Goal: Information Seeking & Learning: Check status

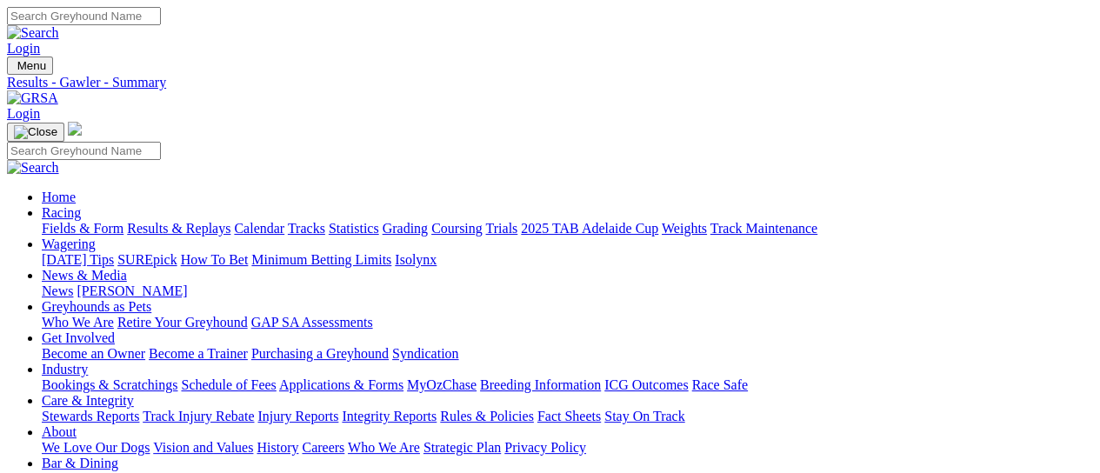
click at [197, 221] on link "Results & Replays" at bounding box center [179, 228] width 104 height 15
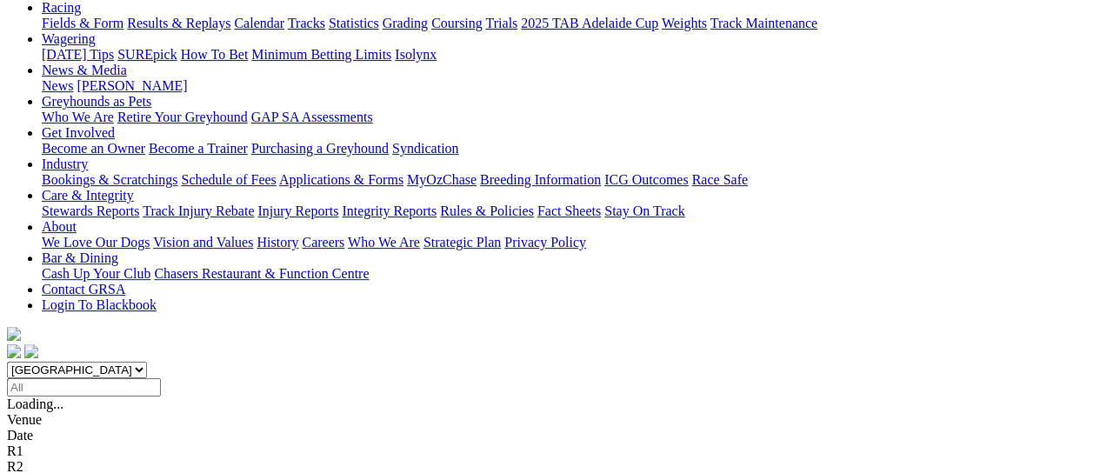
scroll to position [231, 0]
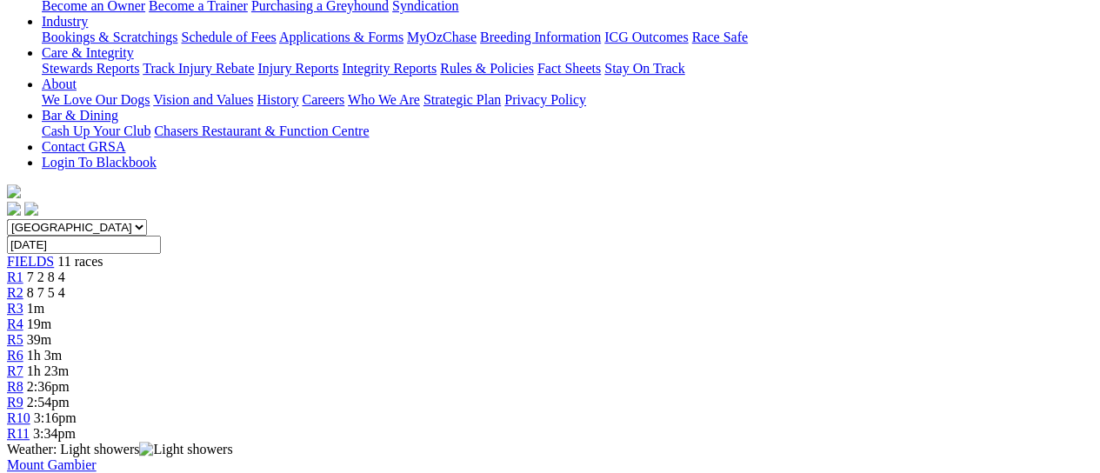
scroll to position [231, 0]
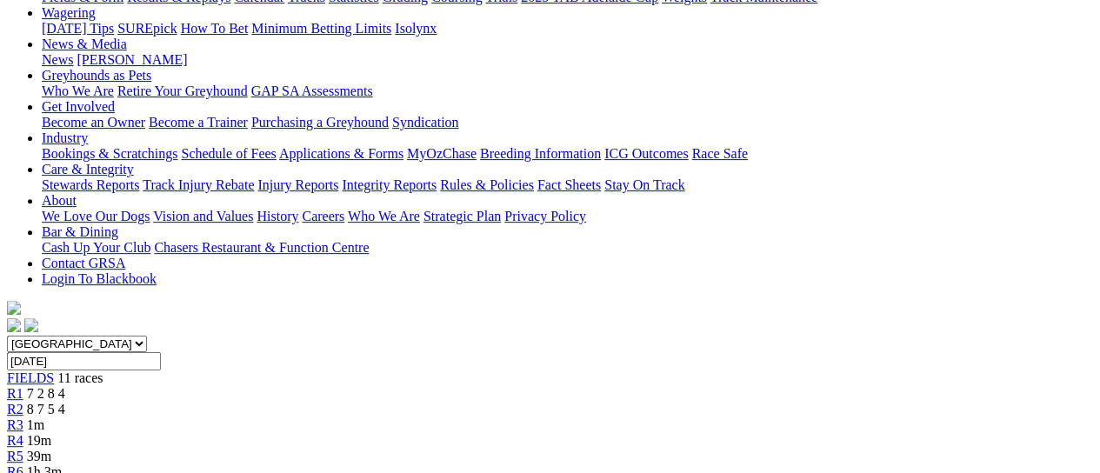
click at [278, 402] on div "R2 8 7 5 4" at bounding box center [550, 410] width 1087 height 16
